Goal: Navigation & Orientation: Locate item on page

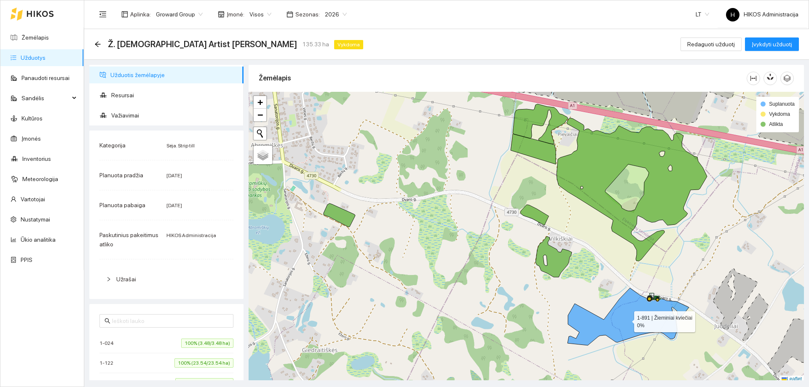
scroll to position [3, 0]
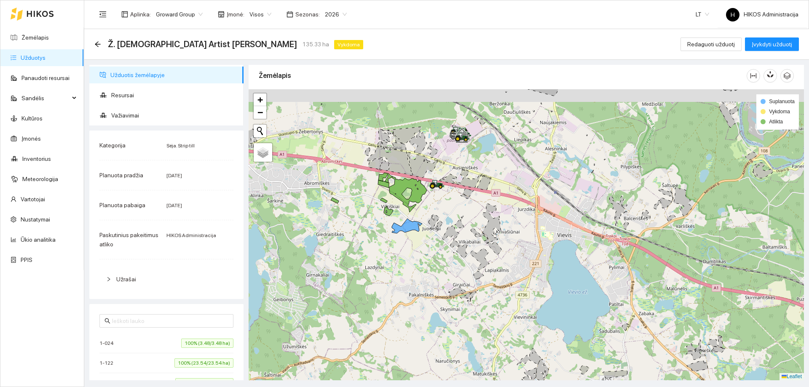
drag, startPoint x: 433, startPoint y: 137, endPoint x: 430, endPoint y: 163, distance: 25.8
click at [430, 163] on icon at bounding box center [422, 165] width 30 height 26
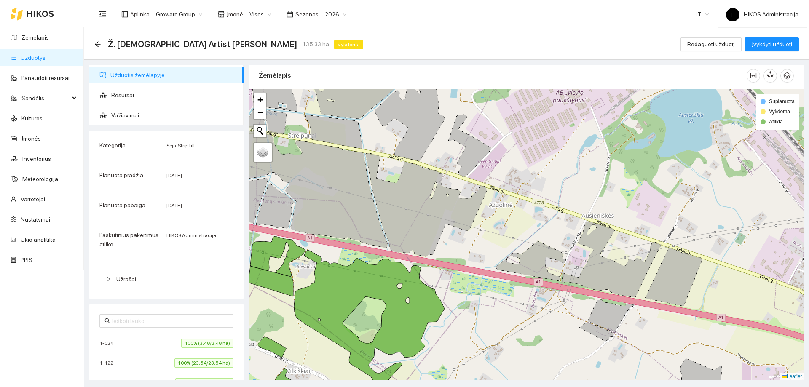
drag, startPoint x: 415, startPoint y: 131, endPoint x: 476, endPoint y: 182, distance: 79.6
click at [476, 177] on icon at bounding box center [432, 124] width 116 height 106
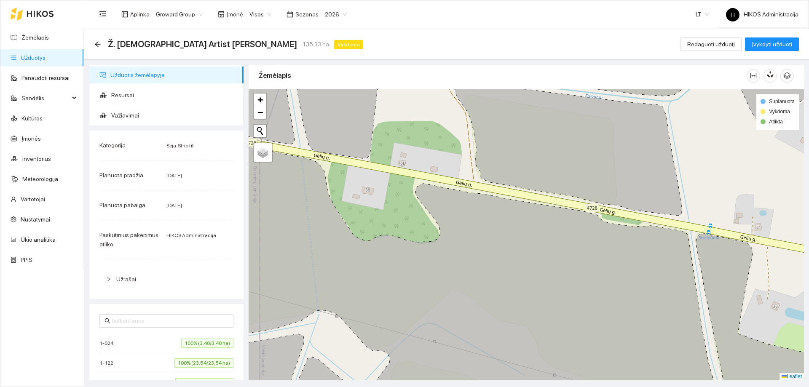
drag, startPoint x: 335, startPoint y: 156, endPoint x: 433, endPoint y: 189, distance: 103.1
click at [433, 189] on div at bounding box center [526, 234] width 555 height 291
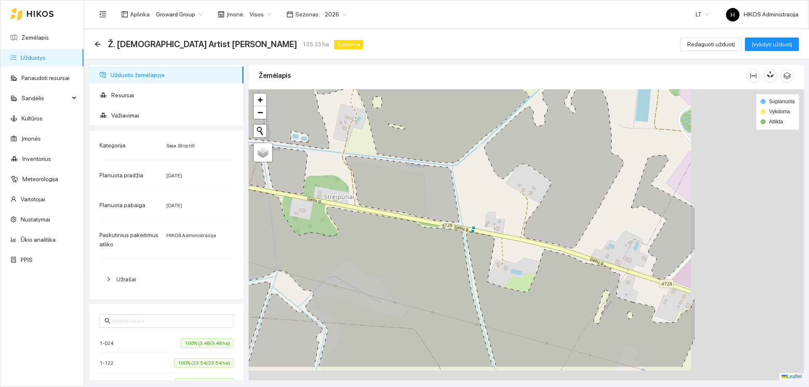
drag, startPoint x: 420, startPoint y: 204, endPoint x: 399, endPoint y: 198, distance: 21.6
click at [399, 198] on icon at bounding box center [402, 189] width 114 height 67
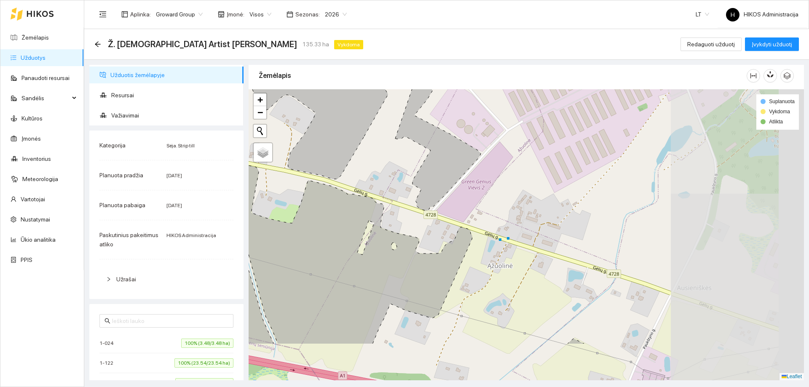
drag, startPoint x: 535, startPoint y: 230, endPoint x: 344, endPoint y: 173, distance: 199.8
click at [344, 173] on div at bounding box center [526, 234] width 555 height 291
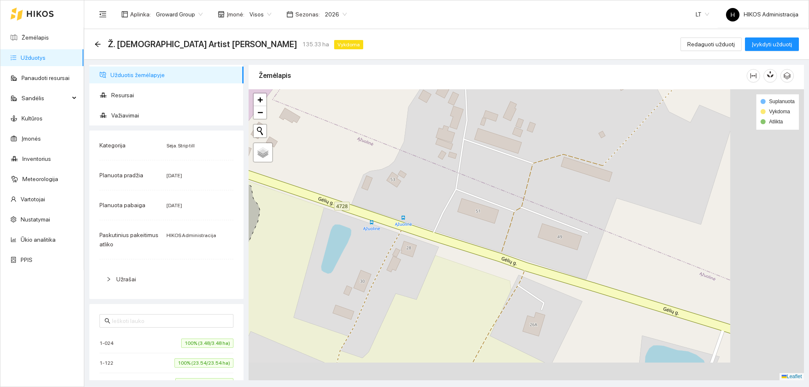
drag, startPoint x: 532, startPoint y: 225, endPoint x: 513, endPoint y: 219, distance: 20.1
click at [513, 219] on div at bounding box center [526, 234] width 555 height 291
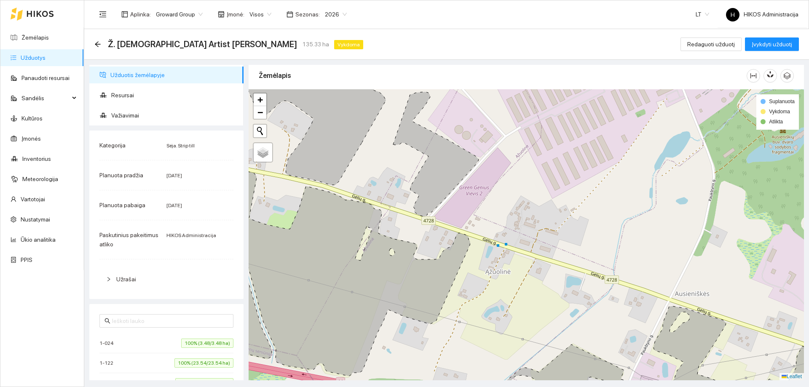
drag, startPoint x: 421, startPoint y: 210, endPoint x: 405, endPoint y: 205, distance: 17.3
click at [405, 205] on div at bounding box center [526, 234] width 555 height 291
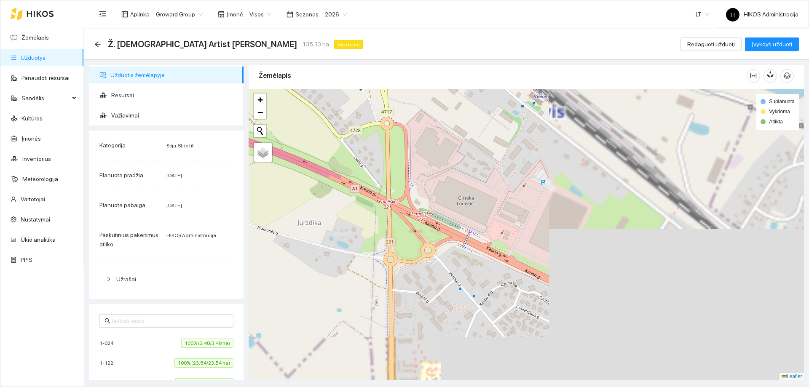
drag, startPoint x: 441, startPoint y: 206, endPoint x: 344, endPoint y: 177, distance: 100.5
click at [344, 177] on div at bounding box center [526, 234] width 555 height 291
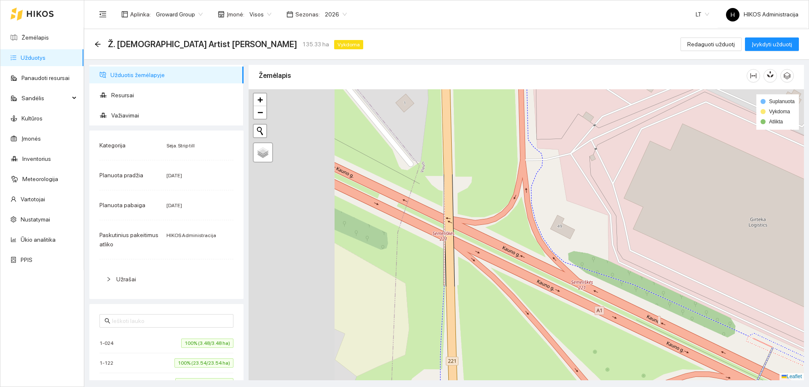
drag, startPoint x: 456, startPoint y: 237, endPoint x: 483, endPoint y: 240, distance: 27.1
click at [483, 240] on div at bounding box center [526, 234] width 555 height 291
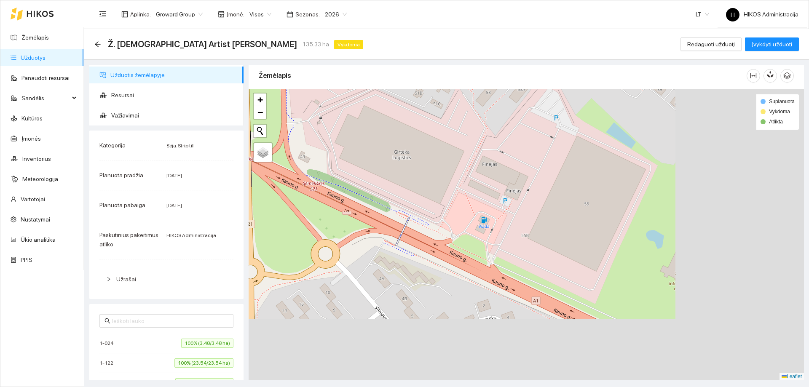
drag, startPoint x: 454, startPoint y: 241, endPoint x: 402, endPoint y: 220, distance: 55.4
click at [402, 220] on div at bounding box center [526, 234] width 555 height 291
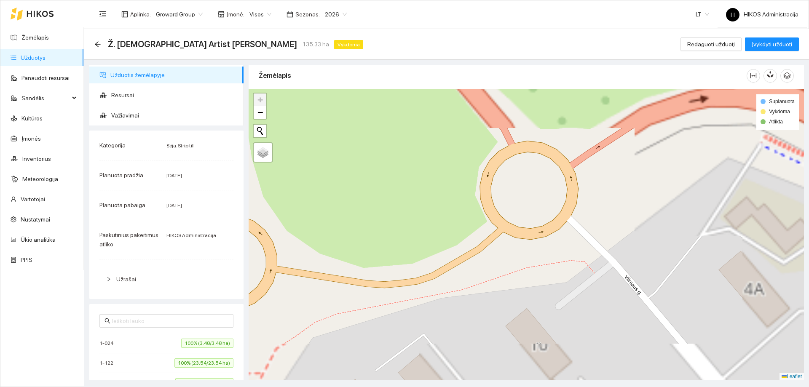
drag, startPoint x: 394, startPoint y: 203, endPoint x: 415, endPoint y: 218, distance: 26.0
click at [414, 220] on div at bounding box center [526, 234] width 555 height 291
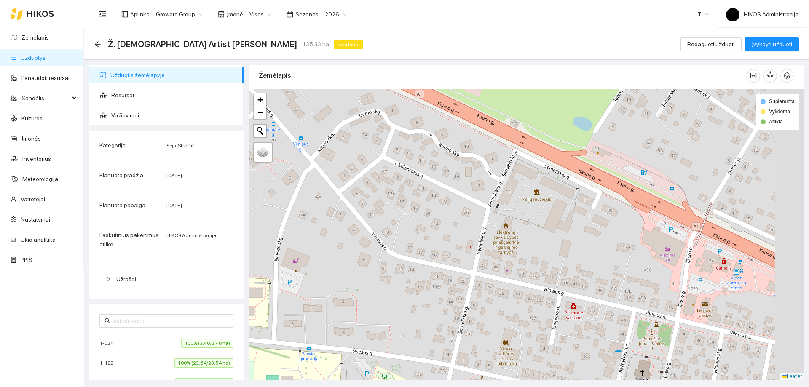
drag, startPoint x: 623, startPoint y: 291, endPoint x: 545, endPoint y: 272, distance: 80.3
click at [545, 272] on div at bounding box center [526, 234] width 555 height 291
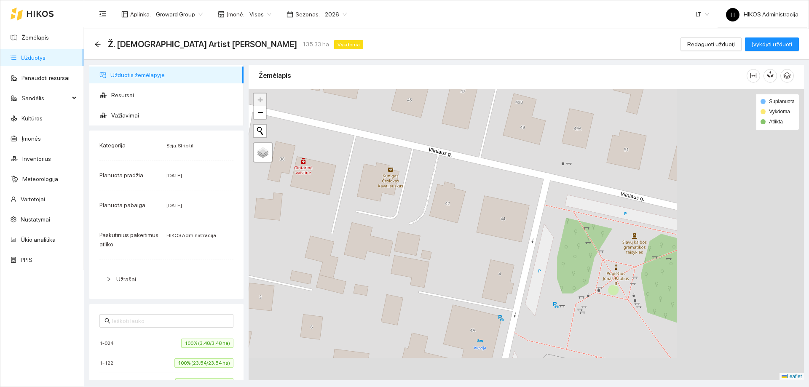
drag, startPoint x: 572, startPoint y: 283, endPoint x: 456, endPoint y: 238, distance: 123.8
click at [456, 238] on div at bounding box center [526, 234] width 555 height 291
